Goal: Navigation & Orientation: Find specific page/section

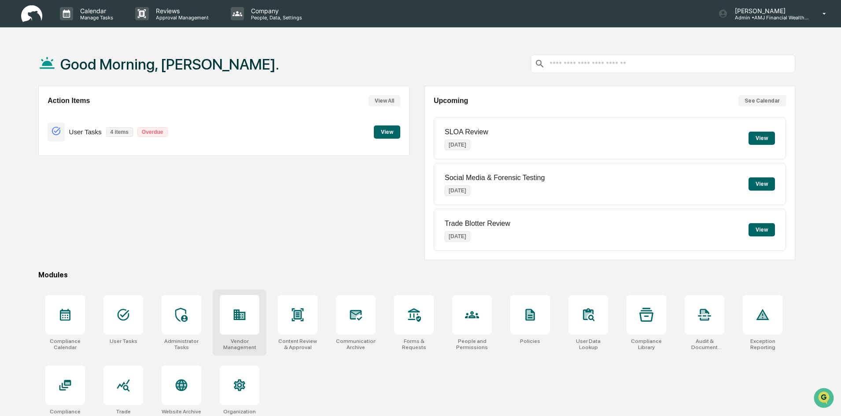
click at [238, 321] on icon at bounding box center [240, 315] width 14 height 14
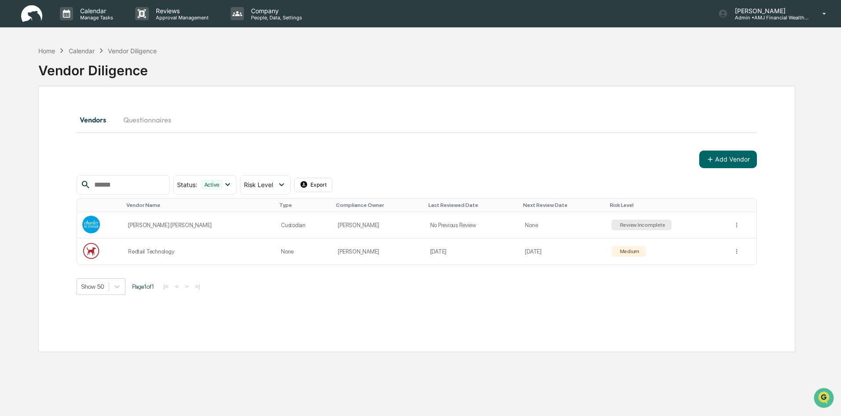
click at [146, 122] on button "Questionnaires" at bounding box center [147, 119] width 62 height 21
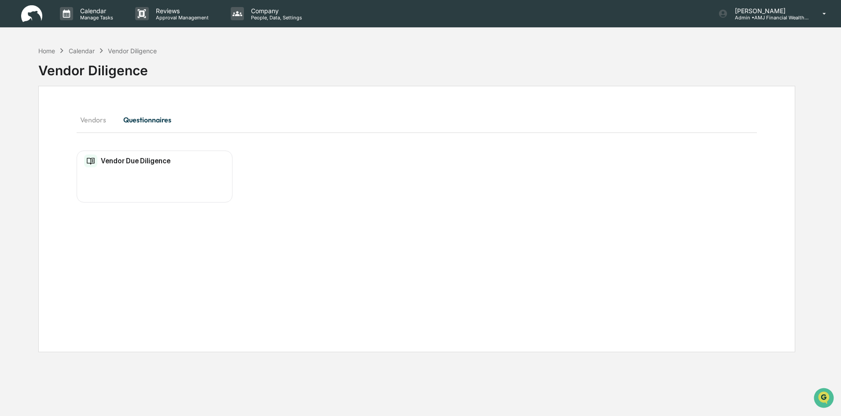
click at [94, 121] on button "Vendors" at bounding box center [97, 119] width 40 height 21
